Goal: Information Seeking & Learning: Learn about a topic

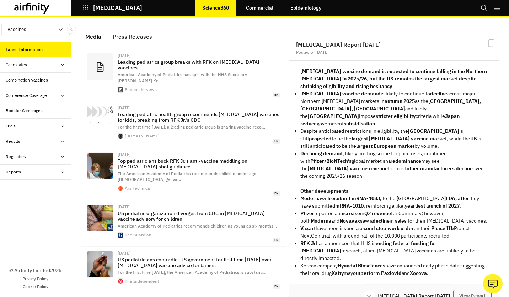
scroll to position [502, 208]
click at [41, 65] on div "Candidates" at bounding box center [38, 65] width 65 height 6
click at [39, 84] on div "Dashboard" at bounding box center [35, 80] width 71 height 15
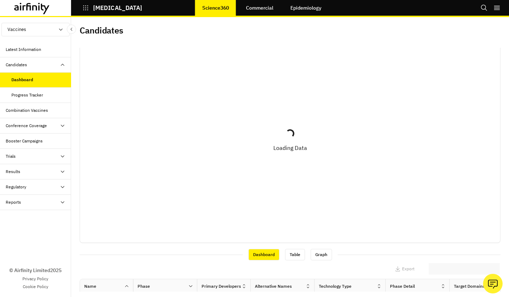
scroll to position [71, 0]
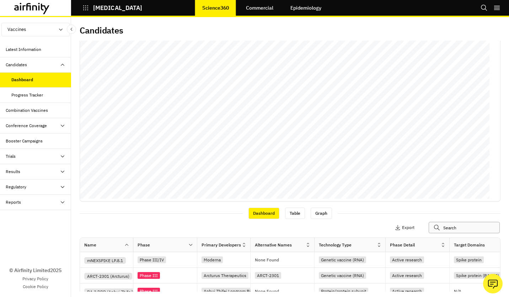
click at [445, 226] on input "text" at bounding box center [464, 227] width 71 height 11
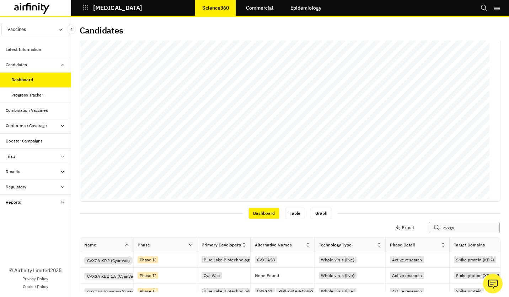
scroll to position [142, 0]
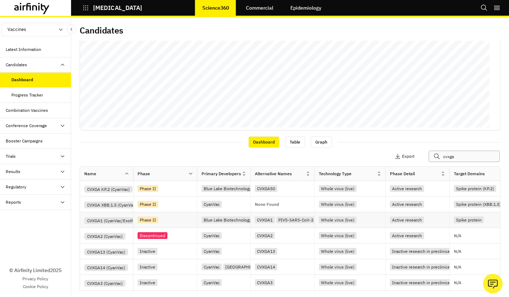
type input "cvxga"
click at [166, 223] on div "Phase II" at bounding box center [167, 220] width 59 height 10
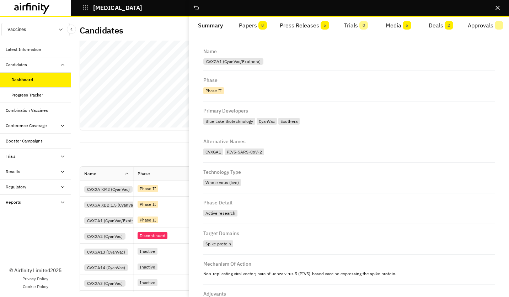
click at [299, 23] on button "Press Releases 5" at bounding box center [304, 25] width 61 height 17
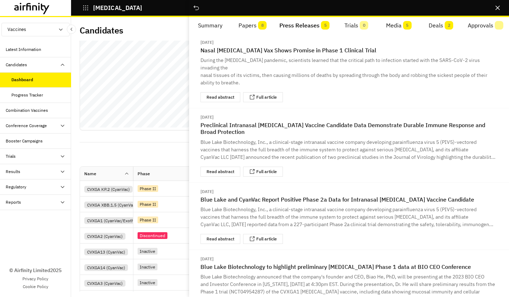
click at [263, 26] on span "8" at bounding box center [262, 25] width 9 height 9
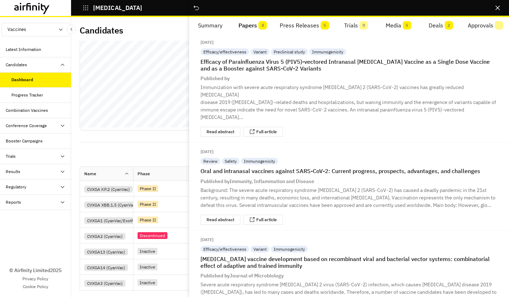
click at [297, 27] on button "Press Releases 5" at bounding box center [304, 25] width 61 height 17
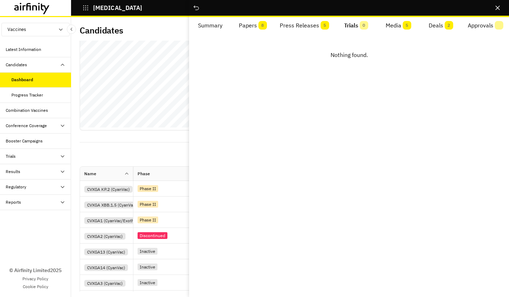
click at [357, 27] on button "Trials 0" at bounding box center [356, 25] width 42 height 17
click at [138, 201] on div "Phase II" at bounding box center [148, 204] width 21 height 7
click at [140, 188] on div "Phase II" at bounding box center [148, 188] width 21 height 7
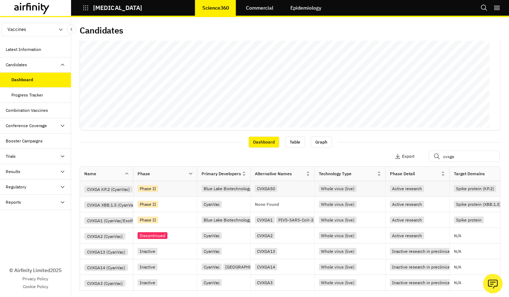
click at [144, 192] on div "Phase II" at bounding box center [149, 189] width 22 height 8
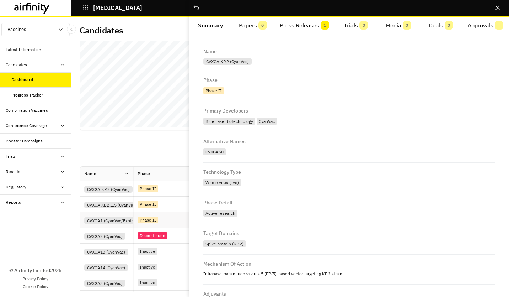
click at [140, 221] on div "Phase II" at bounding box center [148, 219] width 21 height 7
click at [138, 232] on div "Discontinued" at bounding box center [153, 236] width 31 height 8
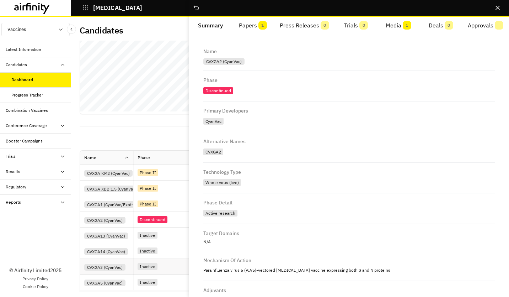
scroll to position [123, 0]
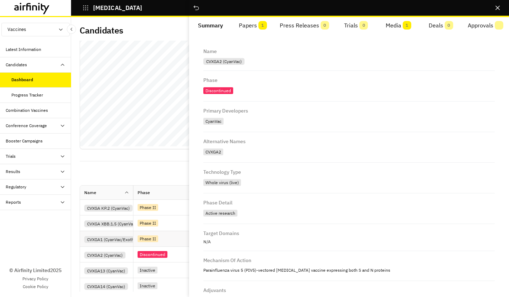
click at [138, 233] on div "Phase II" at bounding box center [165, 239] width 64 height 16
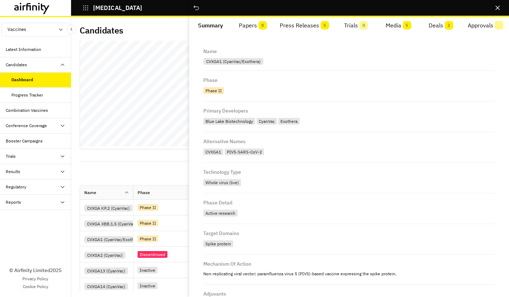
click at [398, 25] on button "Media 5" at bounding box center [398, 25] width 42 height 17
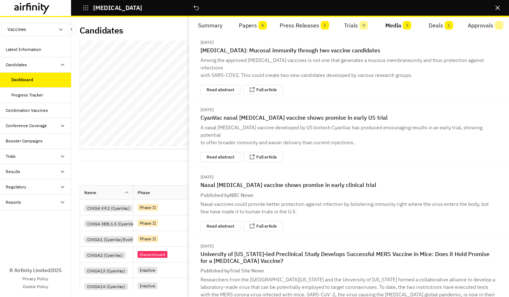
click at [345, 28] on button "Trials 0" at bounding box center [356, 25] width 42 height 17
